Goal: Transaction & Acquisition: Purchase product/service

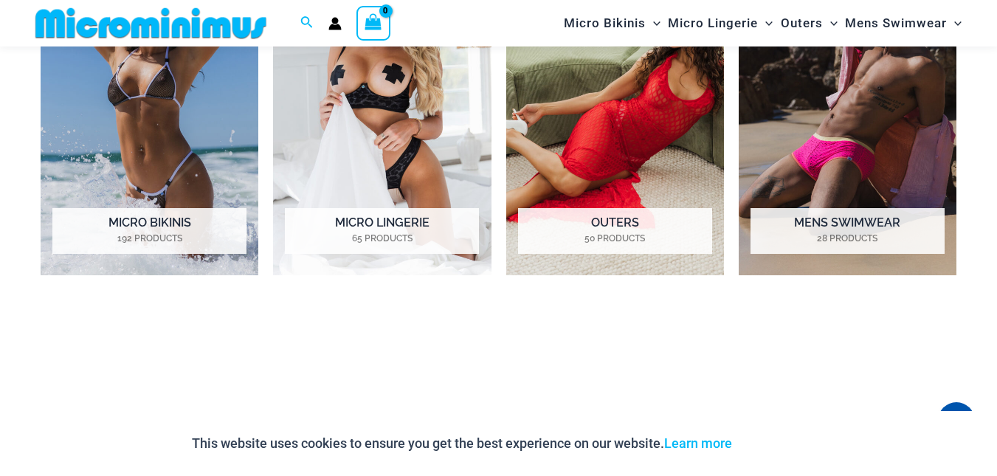
scroll to position [800, 0]
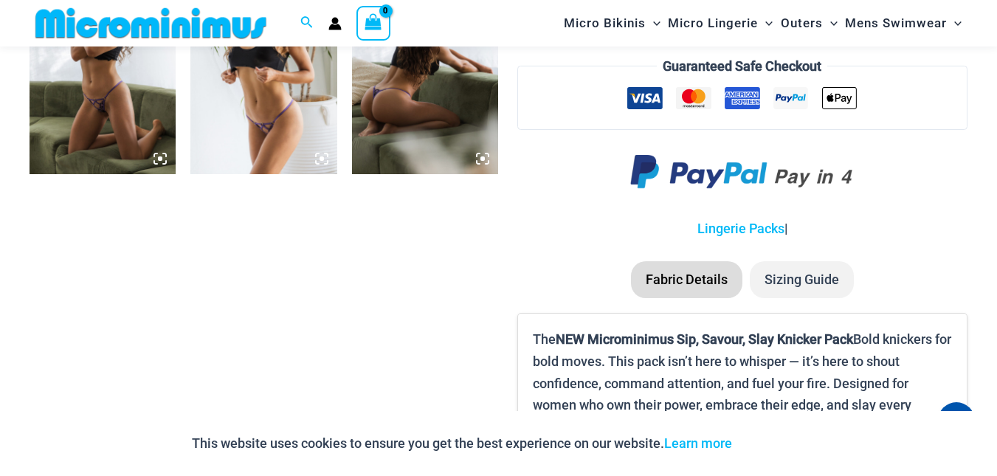
scroll to position [1831, 0]
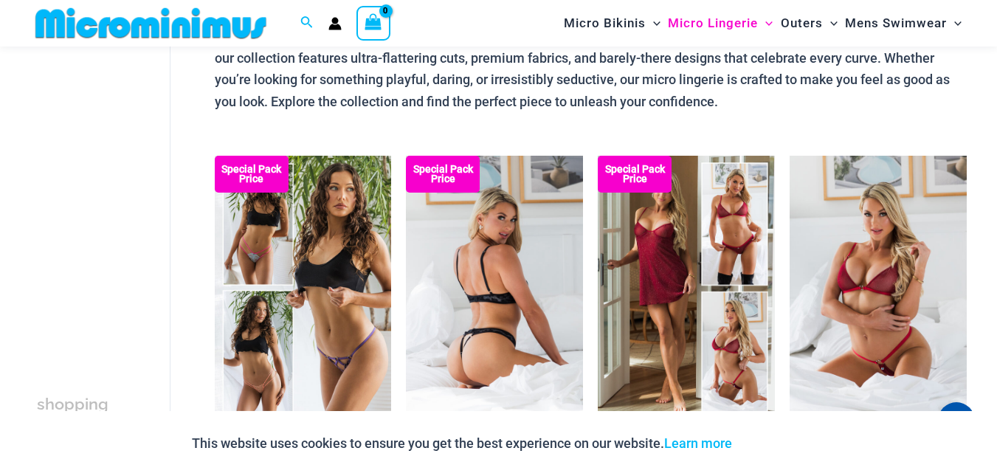
scroll to position [282, 0]
